Goal: Information Seeking & Learning: Learn about a topic

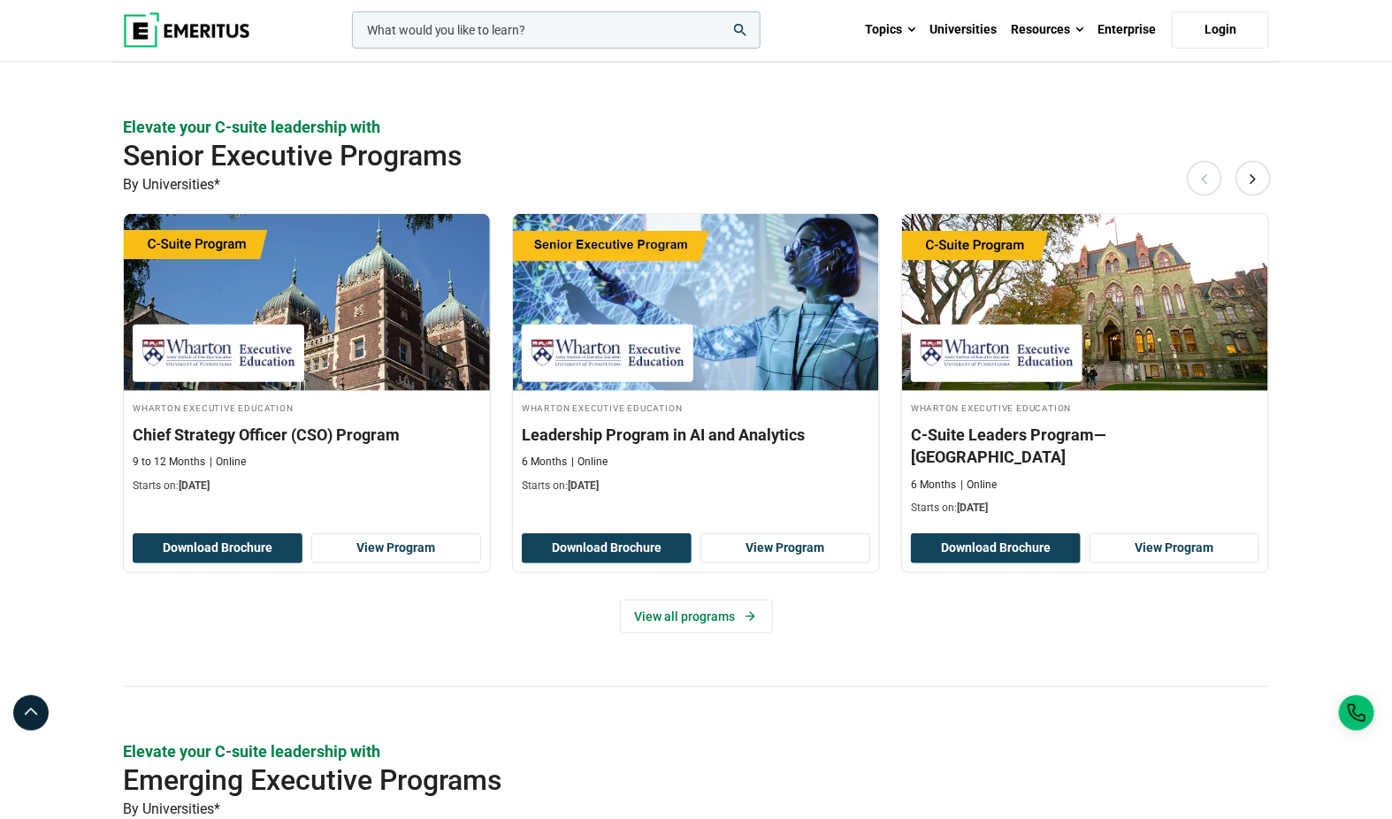
scroll to position [448, 0]
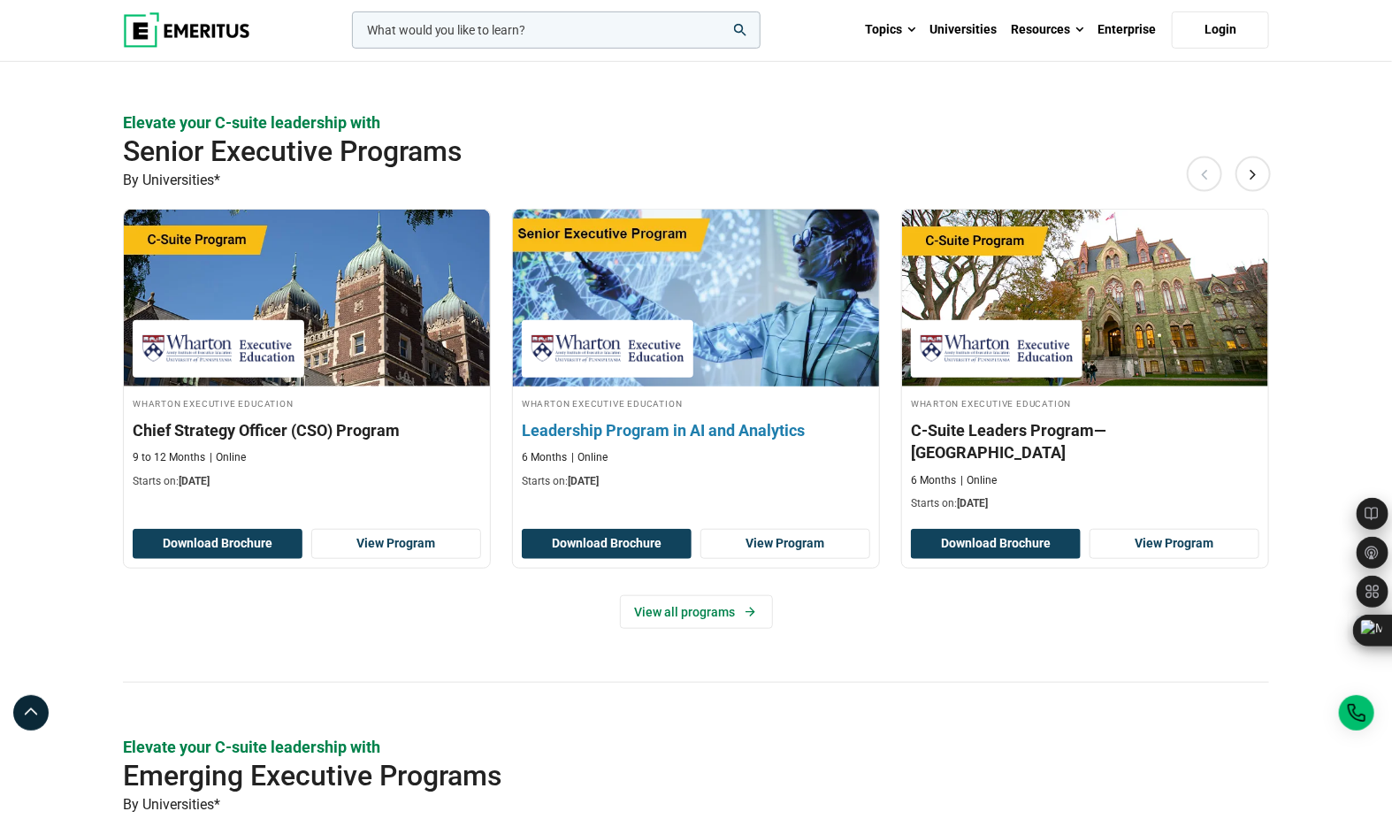
click at [706, 413] on div "Wharton Executive Education Leadership Program in AI and Analytics 6 Months Onl…" at bounding box center [696, 442] width 366 height 94
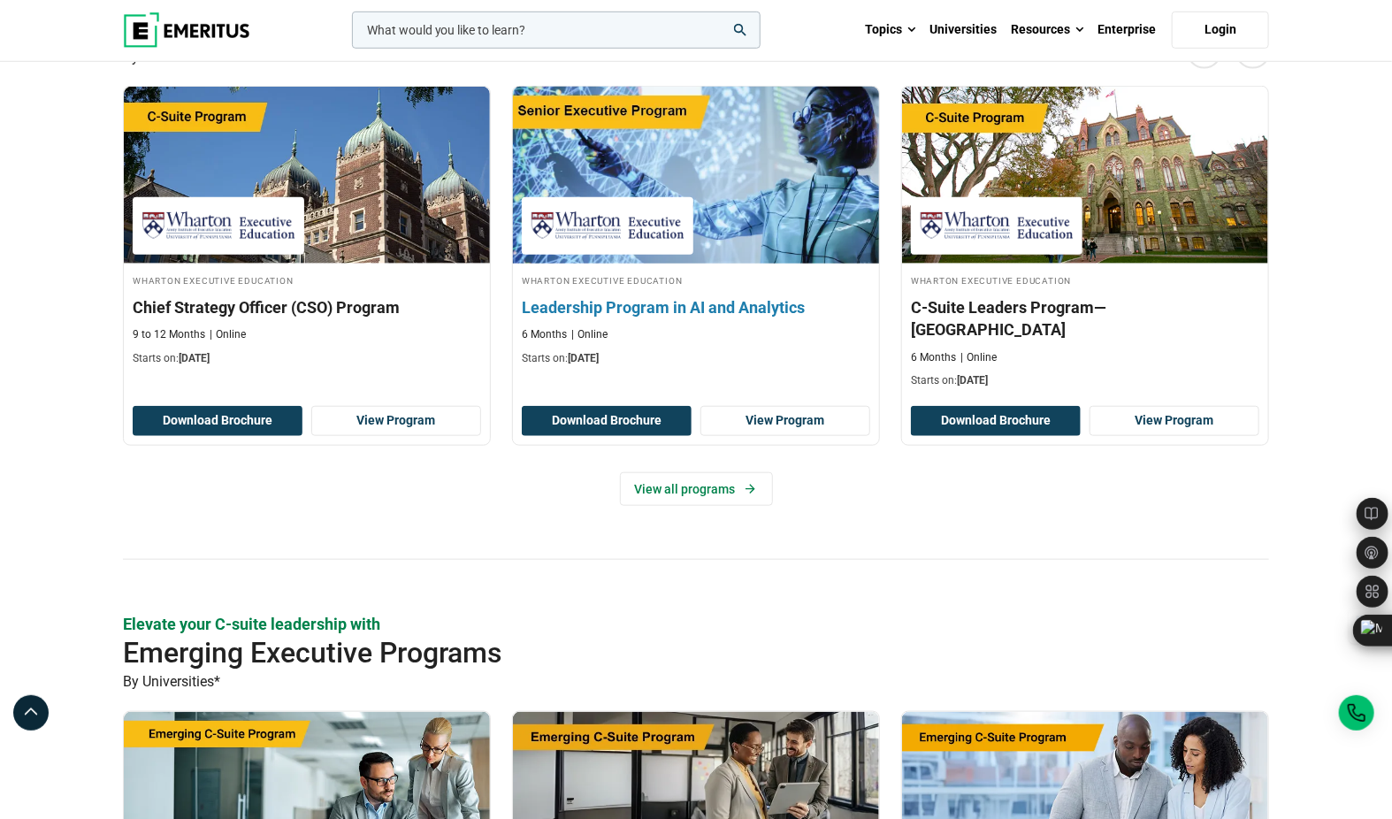
scroll to position [573, 0]
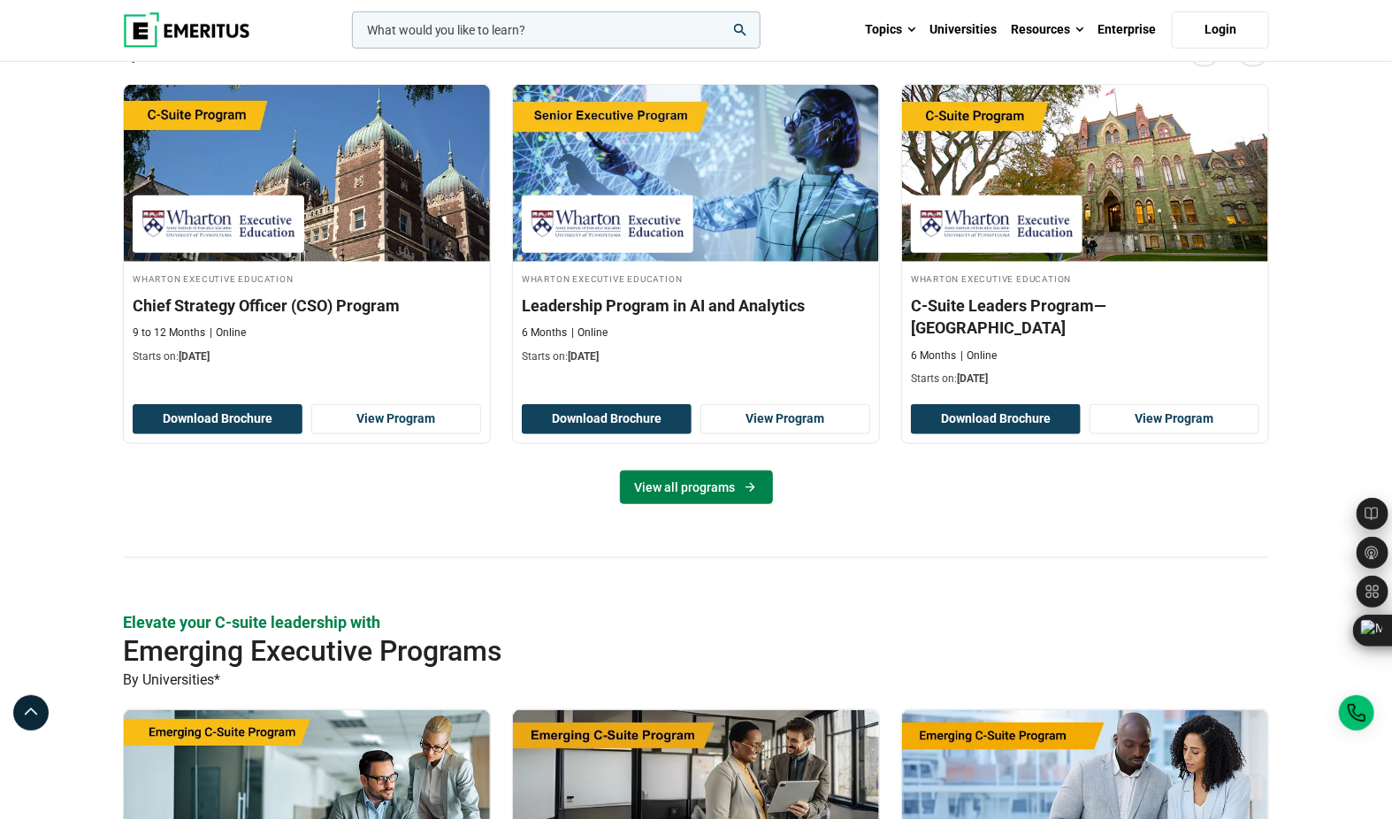
click at [723, 470] on link "View all programs" at bounding box center [696, 487] width 153 height 34
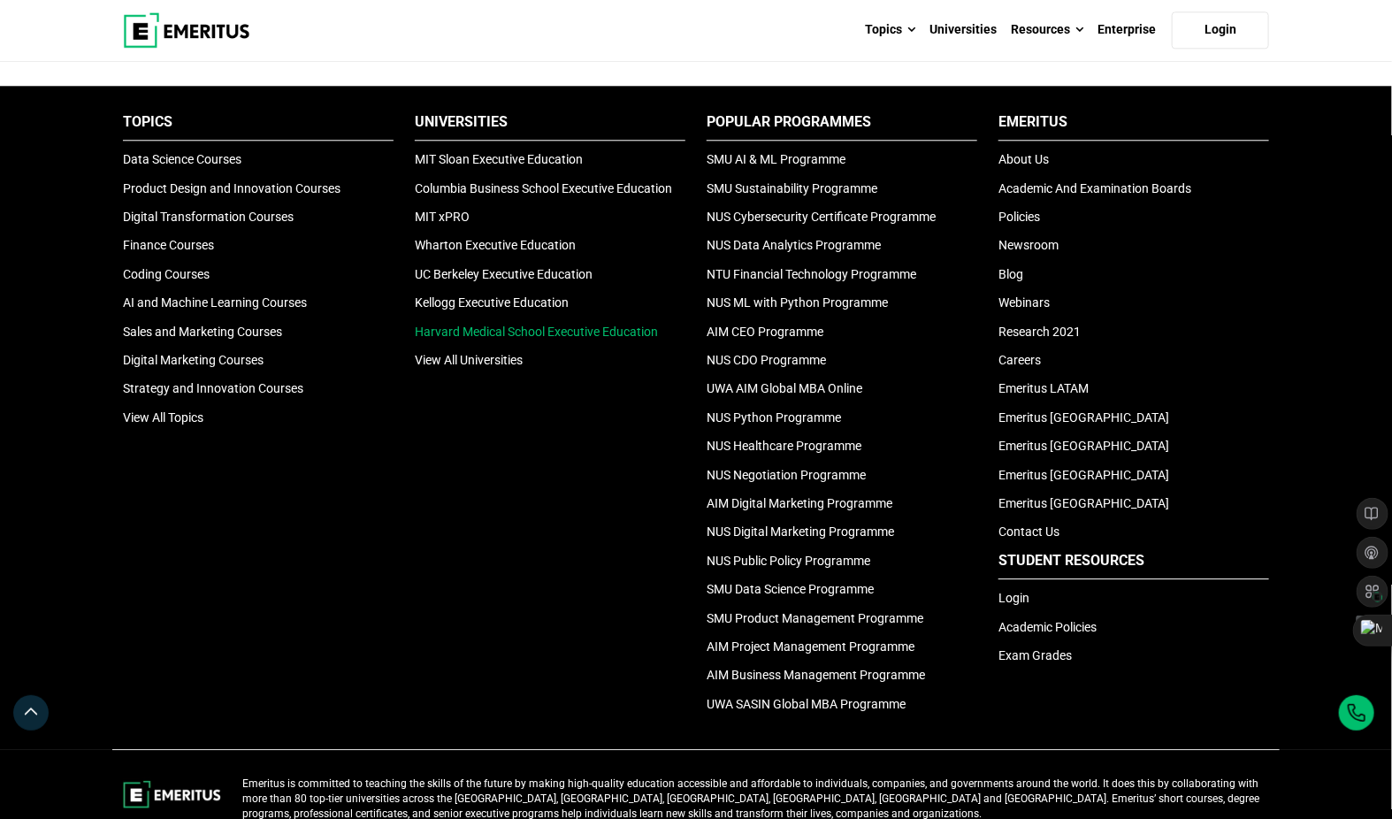
scroll to position [2039, 0]
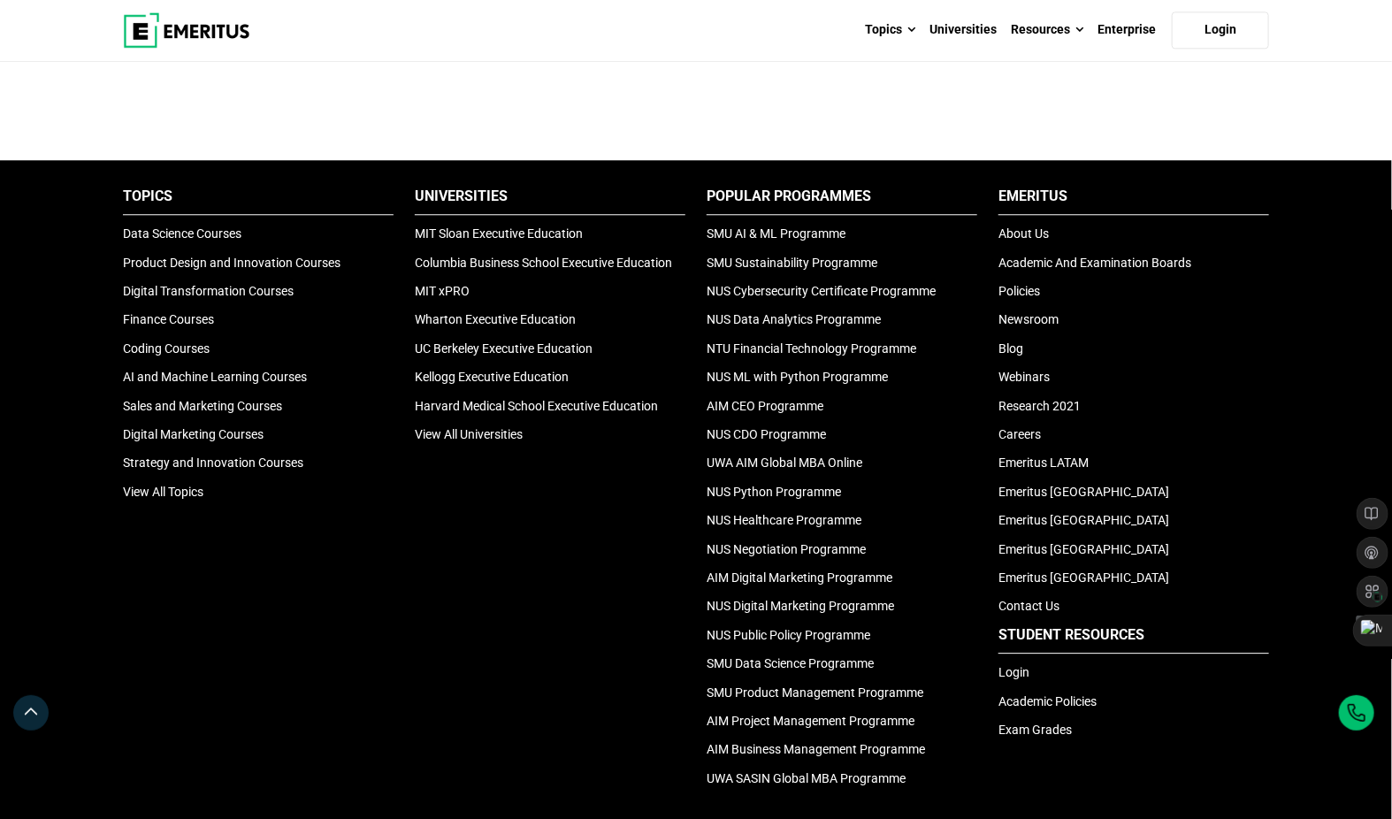
drag, startPoint x: 454, startPoint y: 429, endPoint x: 451, endPoint y: 516, distance: 86.7
click at [451, 516] on div "Universities MIT Sloan Executive Education Columbia Business School Executive E…" at bounding box center [550, 492] width 292 height 611
click at [463, 429] on link "View All Universities" at bounding box center [469, 434] width 108 height 14
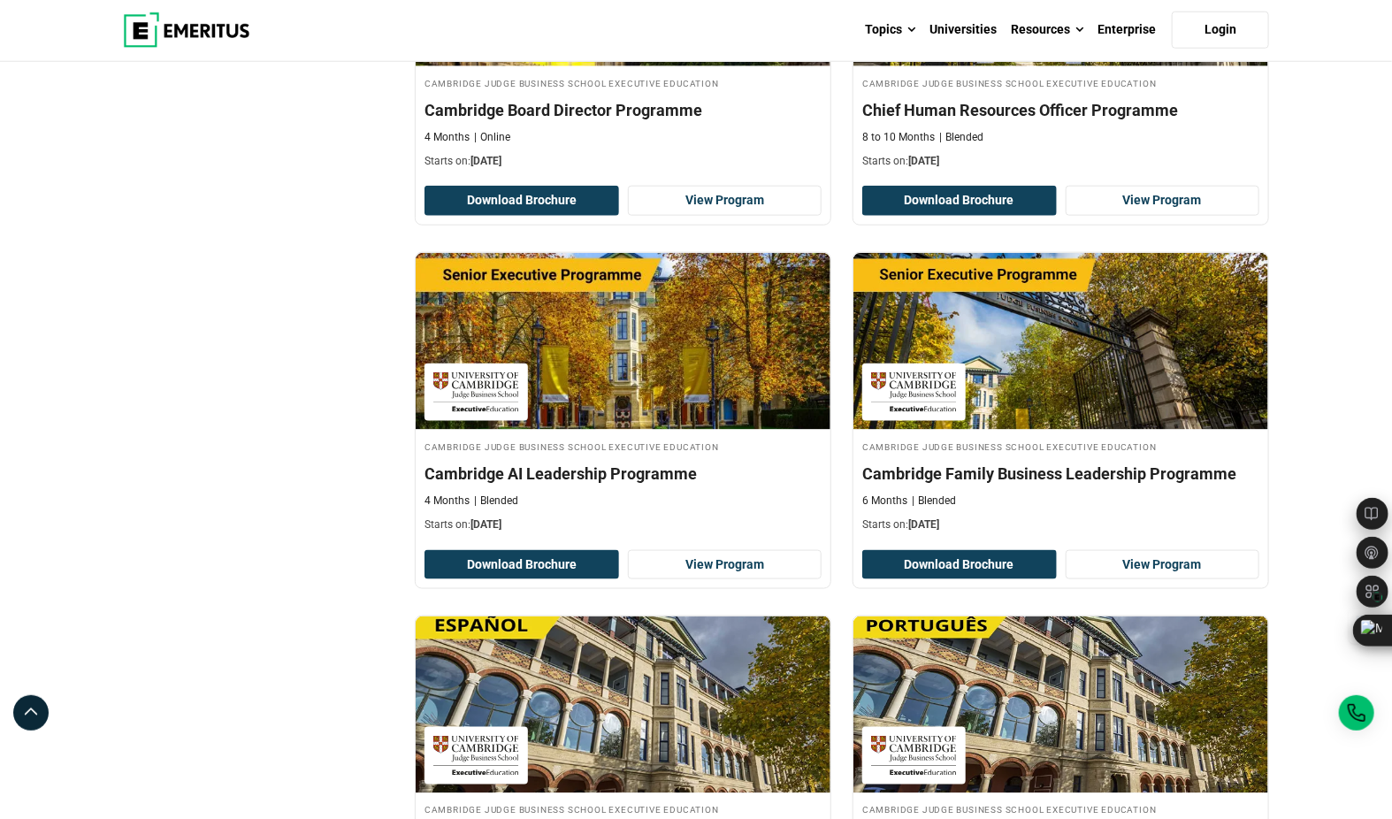
scroll to position [784, 0]
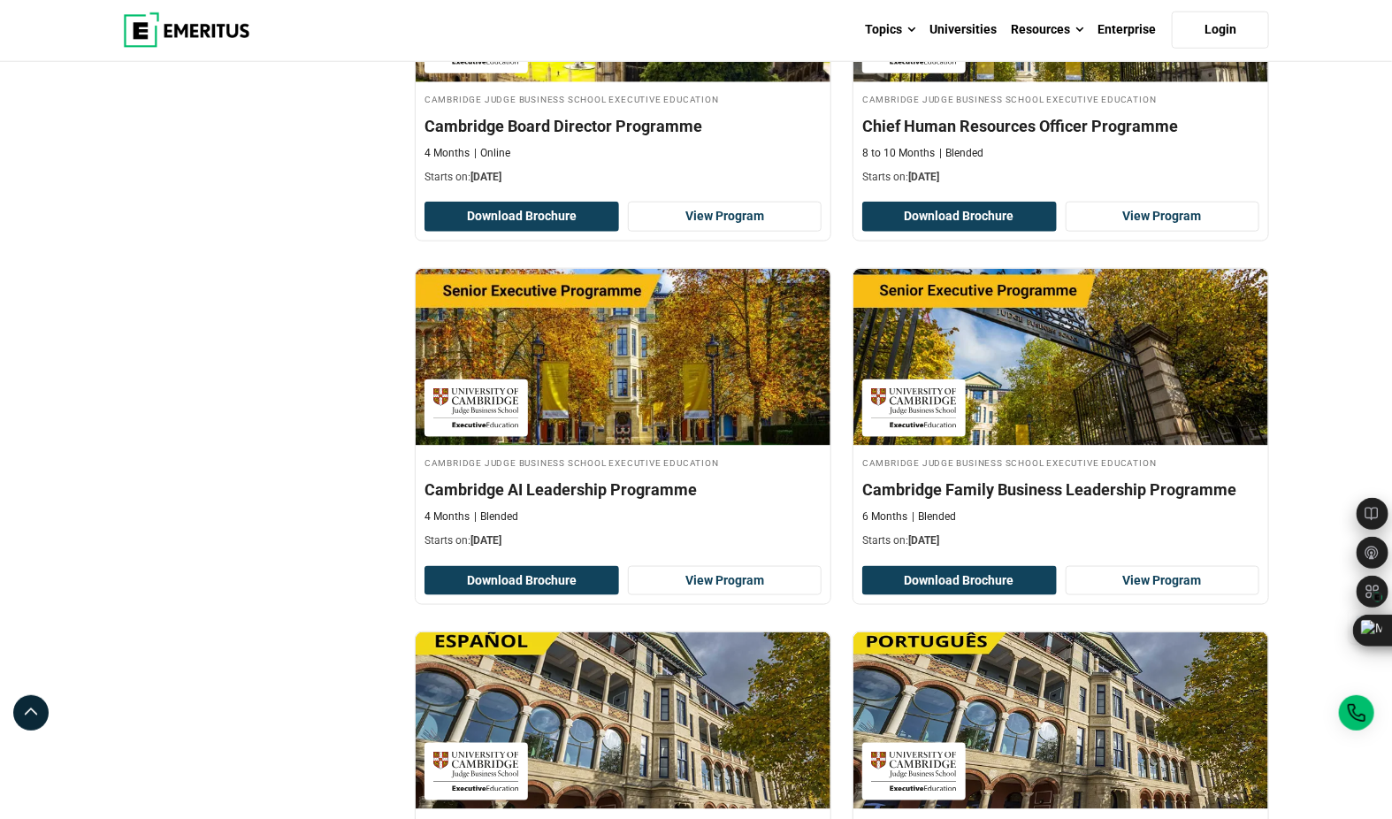
drag, startPoint x: 629, startPoint y: 363, endPoint x: 141, endPoint y: 432, distance: 493.0
click at [141, 432] on div "Filter 3 Reset all × Cambridge Judge Business School Executive Education × Seni…" at bounding box center [258, 281] width 292 height 1587
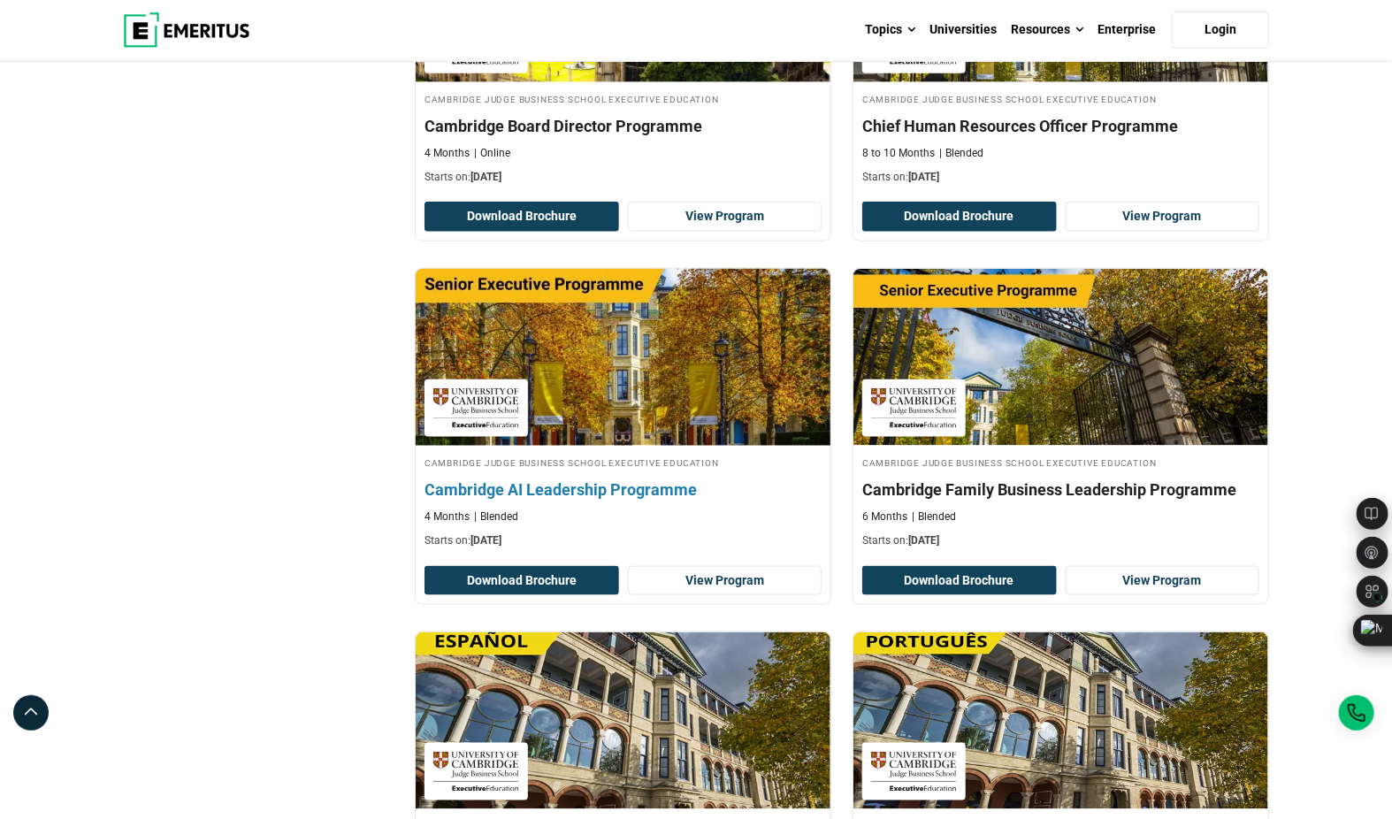
click at [587, 480] on h4 "Cambridge AI Leadership Programme" at bounding box center [623, 489] width 397 height 22
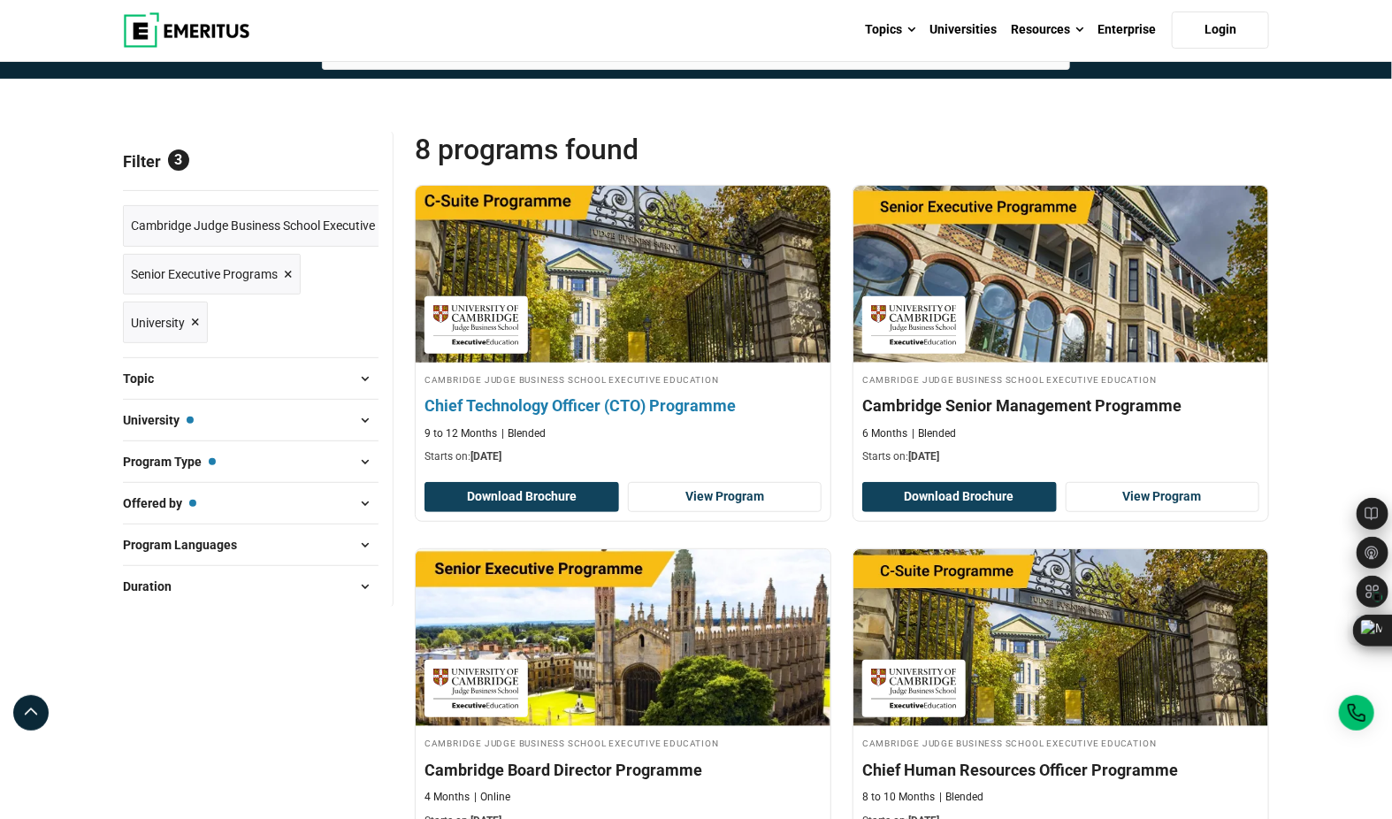
scroll to position [140, 0]
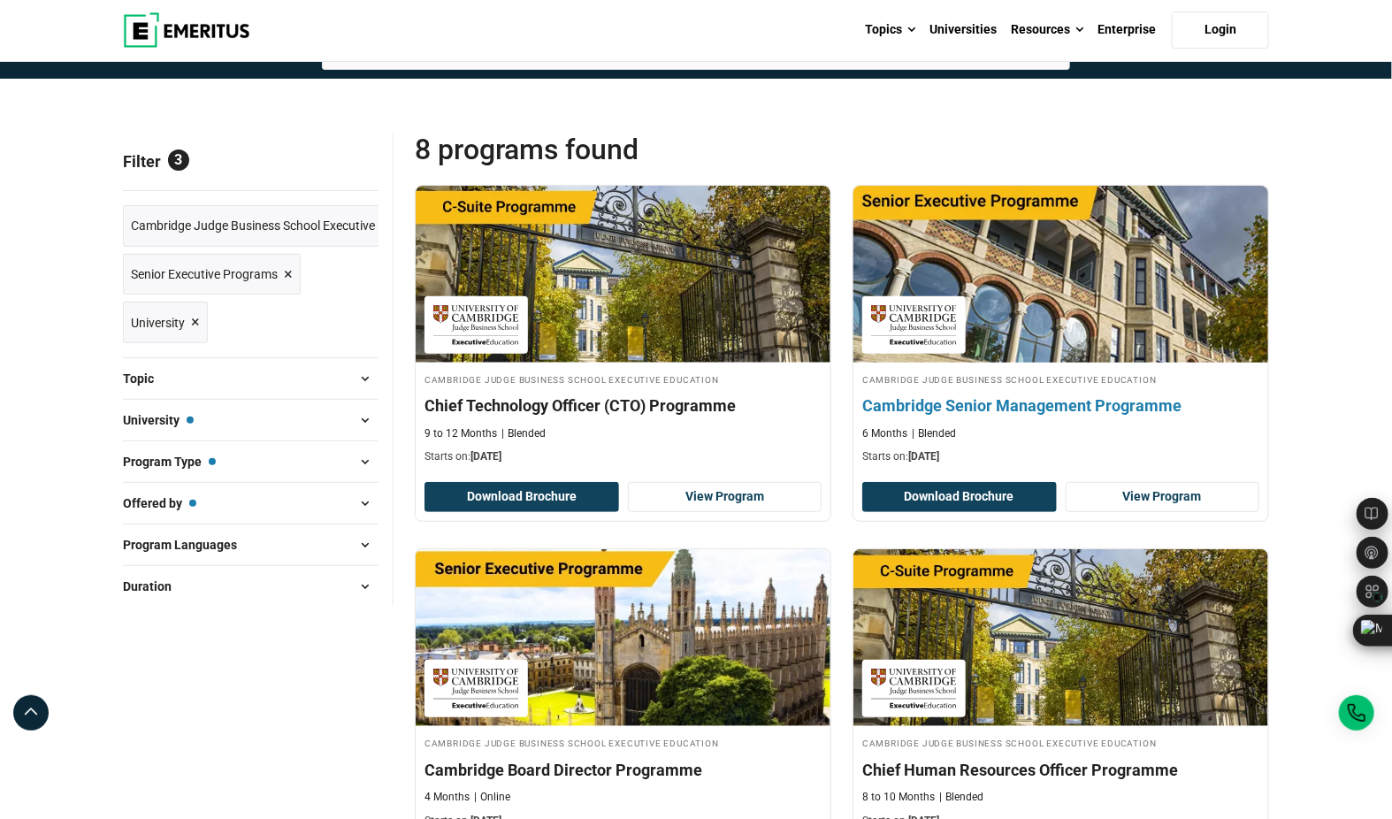
click at [1040, 401] on h4 "Cambridge Senior Management Programme" at bounding box center [1060, 405] width 397 height 22
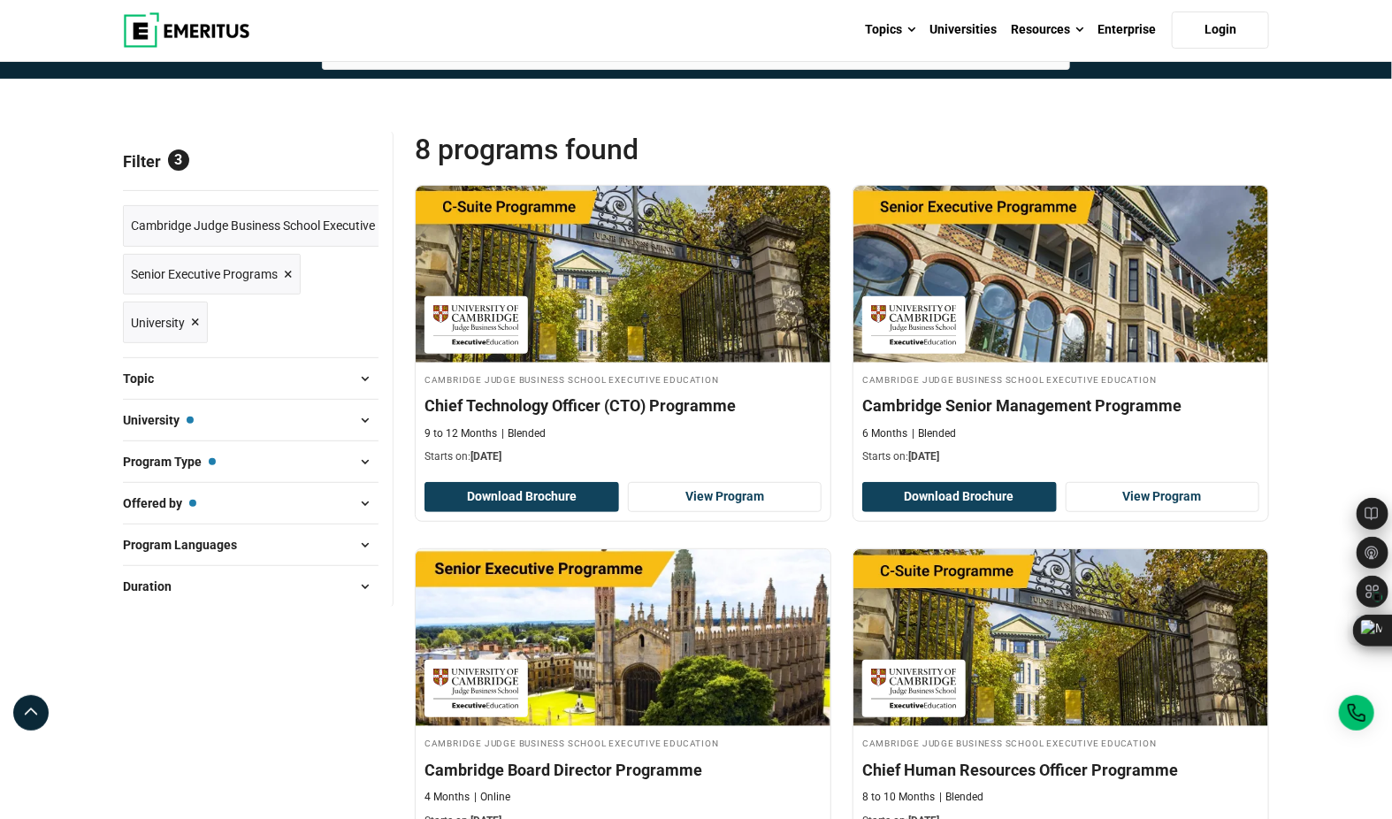
click at [364, 225] on span "Cambridge Judge Business School Executive Education" at bounding box center [282, 225] width 302 height 19
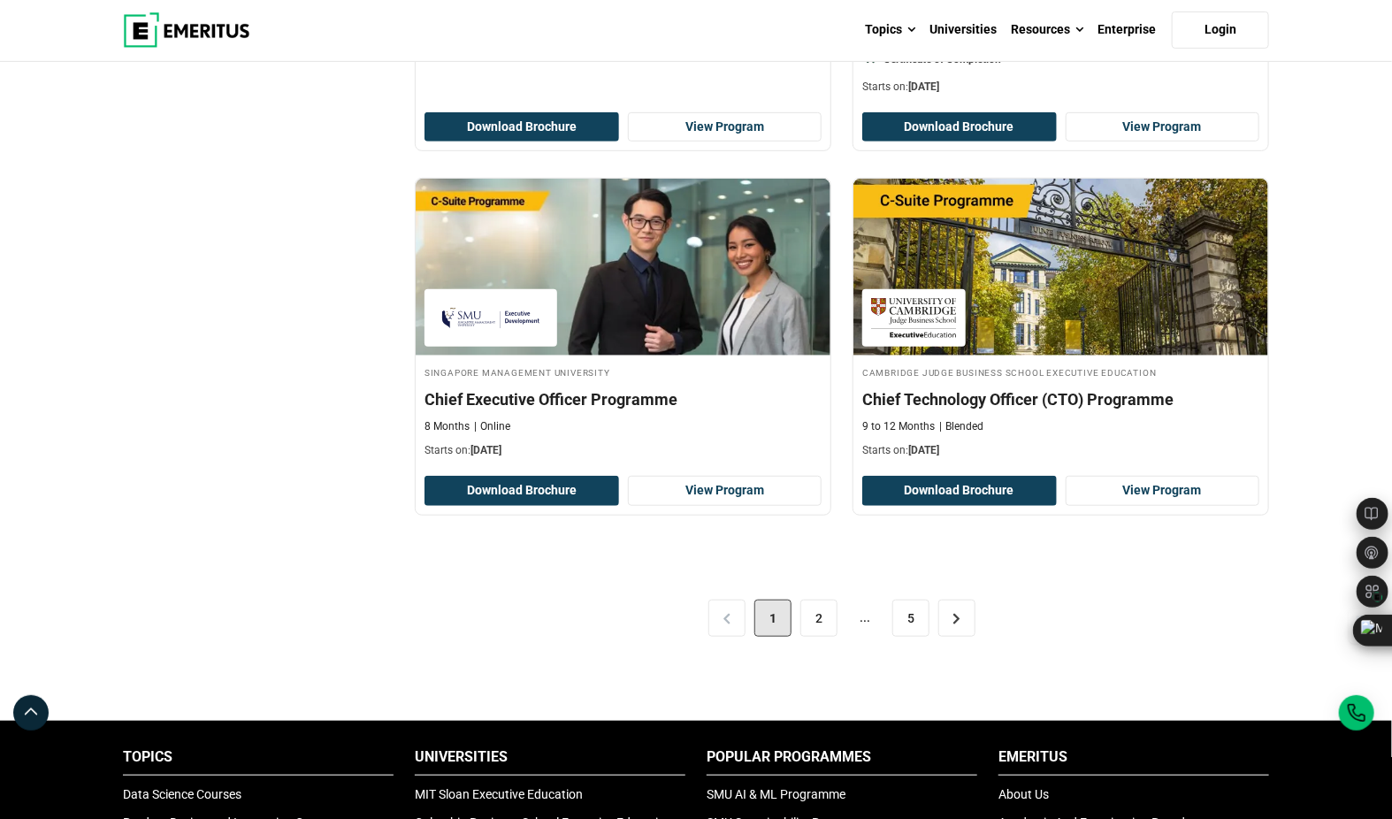
scroll to position [3514, 0]
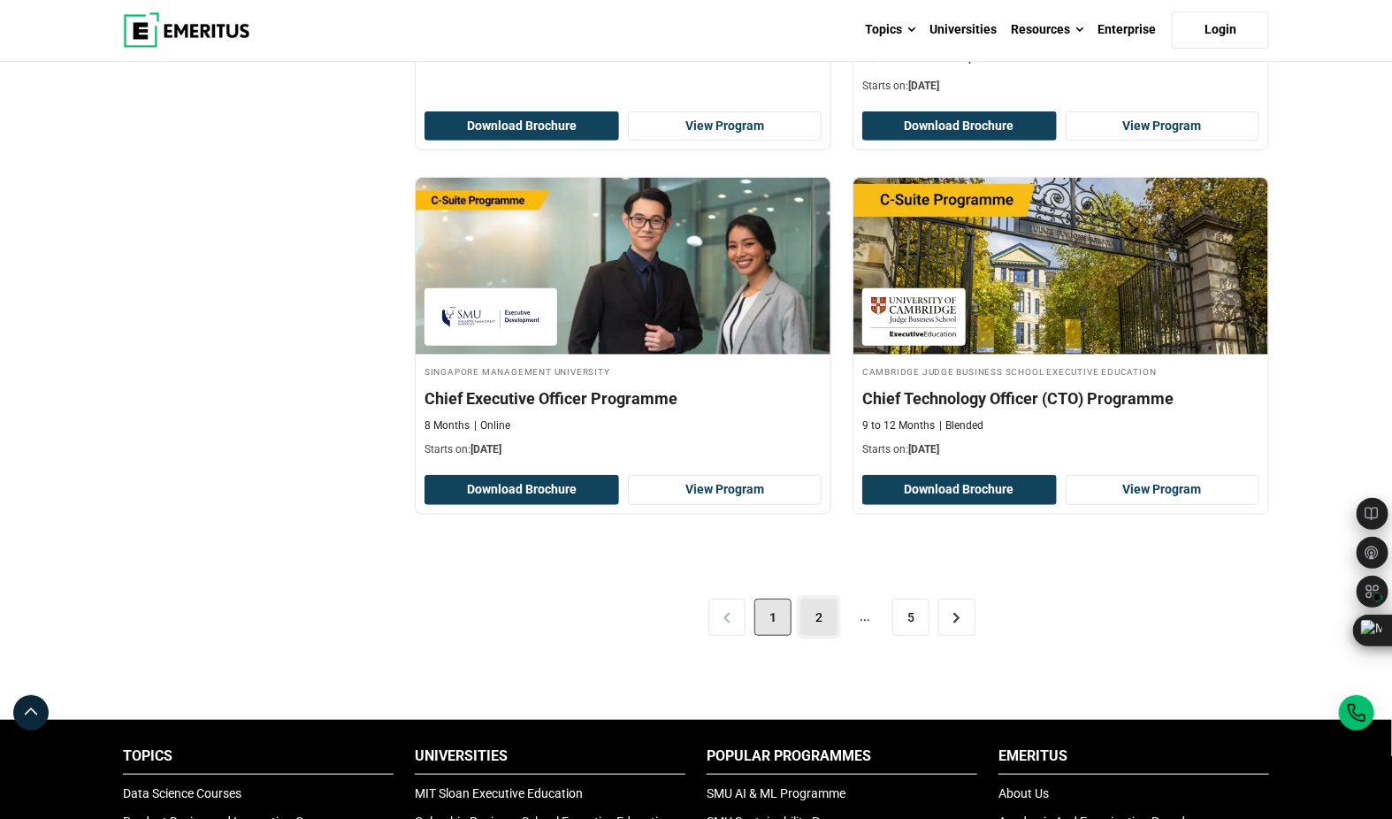
click at [809, 599] on link "2" at bounding box center [818, 617] width 37 height 37
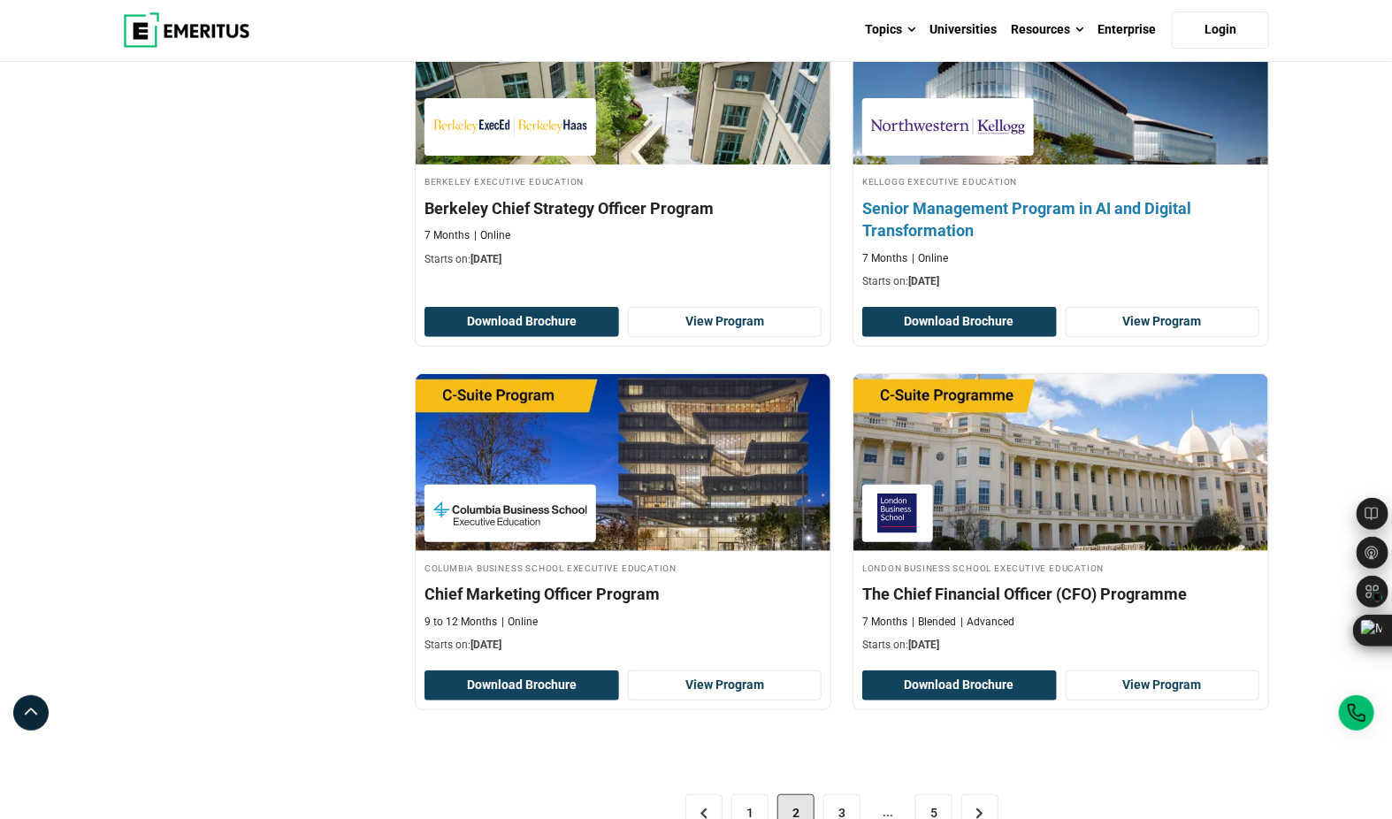
scroll to position [3277, 0]
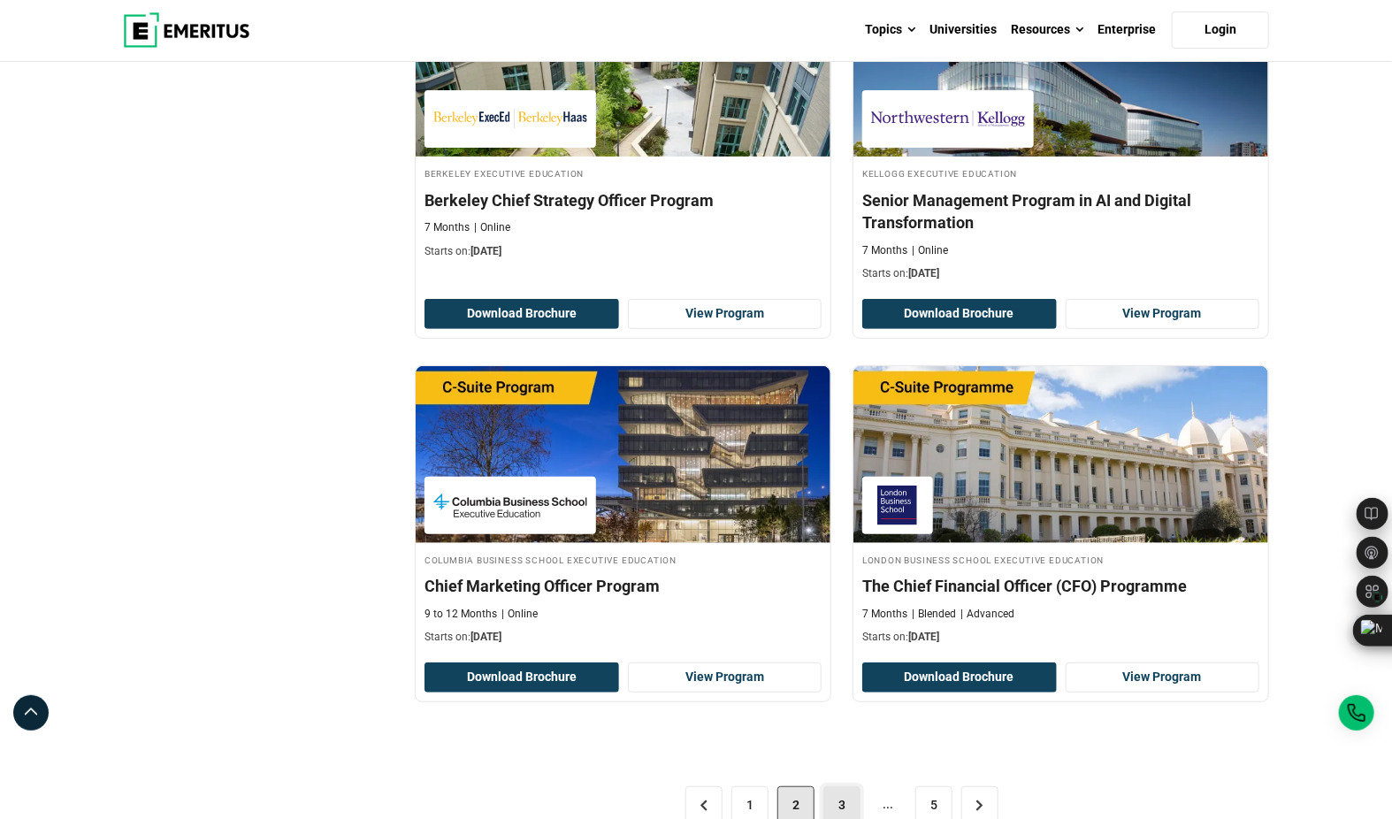
click at [833, 786] on link "3" at bounding box center [841, 804] width 37 height 37
